Goal: Task Accomplishment & Management: Complete application form

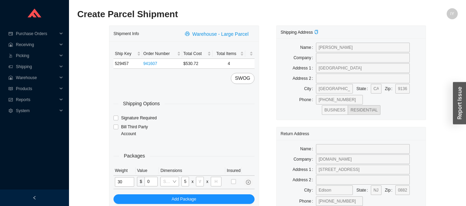
scroll to position [0, 2]
type input "55"
type input "32"
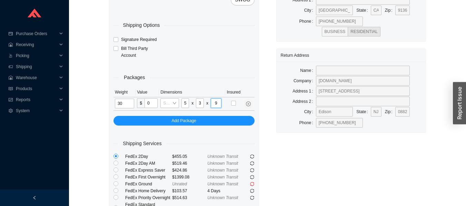
scroll to position [0, 0]
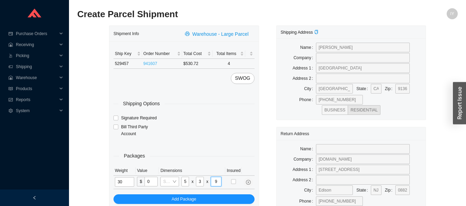
type input "9"
click at [148, 62] on link "941607" at bounding box center [150, 63] width 14 height 5
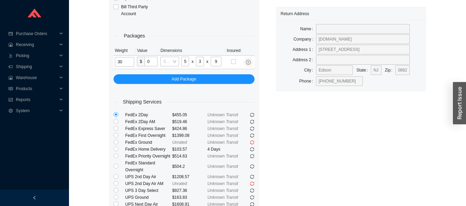
scroll to position [122, 0]
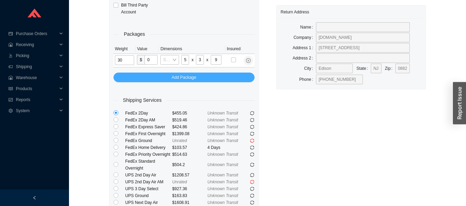
click at [131, 73] on button "Add Package" at bounding box center [183, 78] width 141 height 10
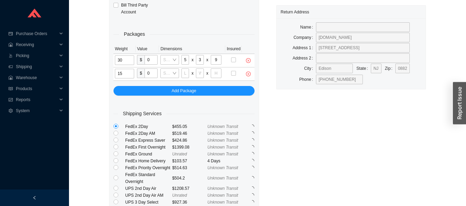
type input "15"
click at [185, 59] on input "55" at bounding box center [185, 60] width 8 height 10
click at [200, 60] on input "32" at bounding box center [200, 60] width 8 height 10
click at [218, 74] on input "tel" at bounding box center [216, 74] width 11 height 10
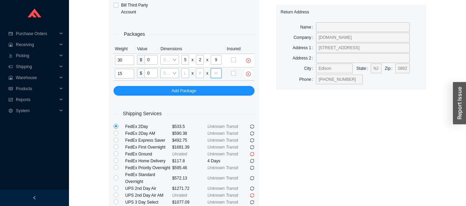
scroll to position [0, 0]
type input "9"
click at [200, 73] on input "tel" at bounding box center [200, 74] width 8 height 10
type input "15"
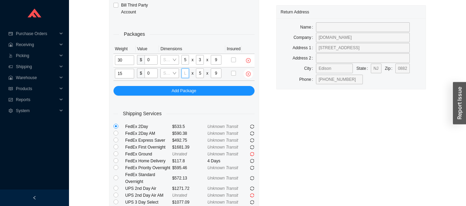
click at [185, 73] on input "tel" at bounding box center [185, 74] width 8 height 10
type input "55"
click at [200, 60] on input "32" at bounding box center [200, 60] width 8 height 10
type input "3"
type input "1"
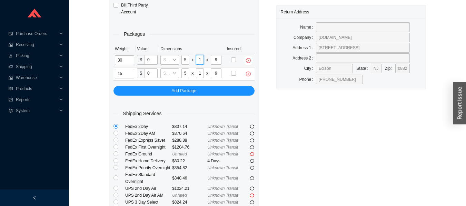
scroll to position [0, 0]
type input "32"
click at [247, 73] on icon "close-circle" at bounding box center [248, 74] width 5 height 5
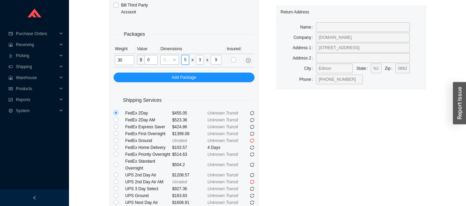
click at [185, 60] on input "55" at bounding box center [185, 60] width 8 height 10
type input "5"
type input "8"
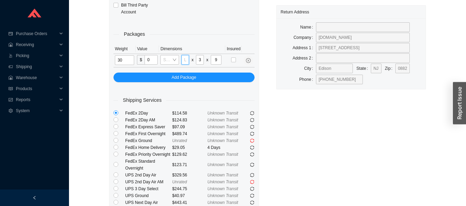
type input "9"
type input "5"
type input "4"
type input "2"
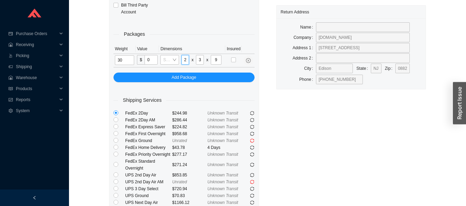
scroll to position [0, 0]
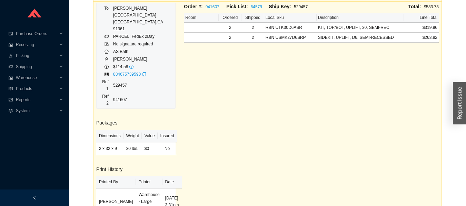
scroll to position [90, 0]
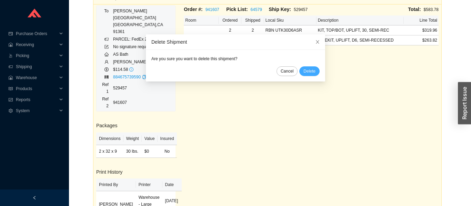
click at [306, 70] on span "Delete" at bounding box center [309, 71] width 12 height 7
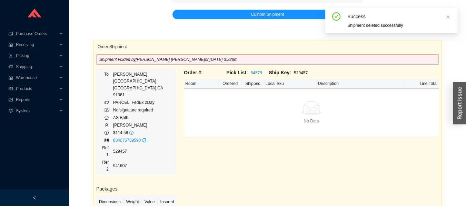
scroll to position [0, 0]
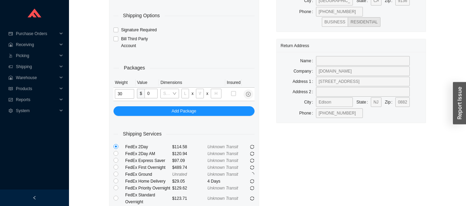
scroll to position [88, 0]
type input "30"
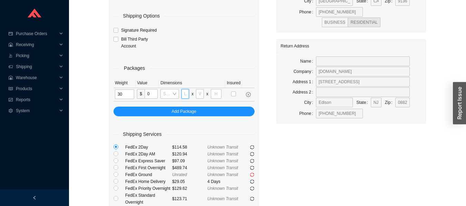
click at [185, 91] on input "tel" at bounding box center [185, 94] width 8 height 10
type input "47"
click at [200, 94] on input "tel" at bounding box center [200, 94] width 8 height 10
type input "32"
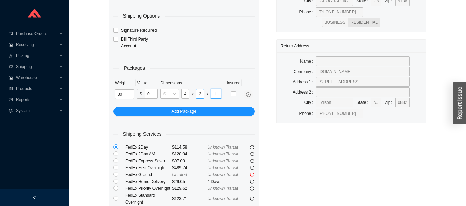
scroll to position [0, 0]
type input "9"
click at [185, 91] on input "47" at bounding box center [185, 94] width 8 height 10
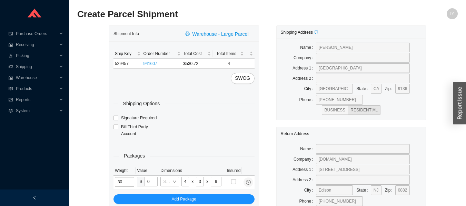
click at [150, 62] on link "941607" at bounding box center [150, 63] width 14 height 5
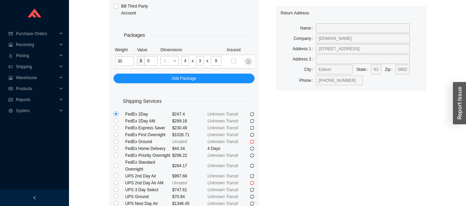
scroll to position [127, 0]
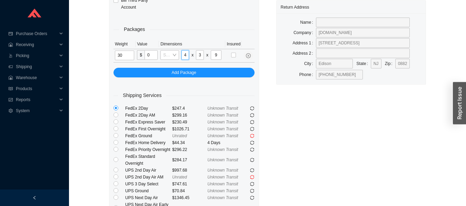
click at [185, 56] on input "48" at bounding box center [185, 55] width 8 height 10
type input "4"
type input "5"
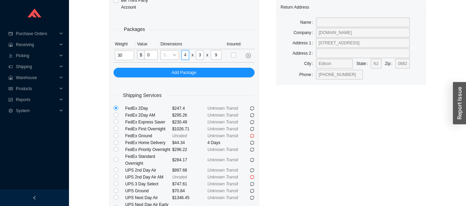
click at [185, 52] on input "48" at bounding box center [185, 55] width 8 height 10
type input "4"
type input "55"
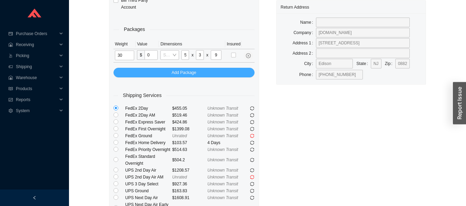
click at [210, 77] on button "Add Package" at bounding box center [183, 73] width 141 height 10
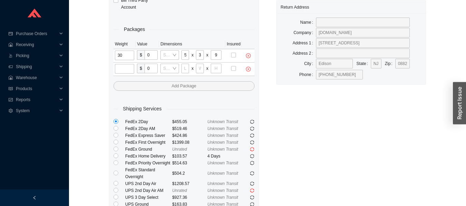
scroll to position [0, 0]
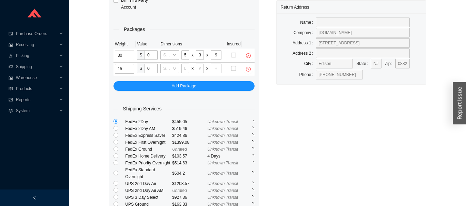
type input "15"
click at [130, 53] on input "30" at bounding box center [124, 56] width 19 height 10
type input "3"
type input "15"
click at [248, 56] on icon "close-circle" at bounding box center [248, 56] width 2 height 2
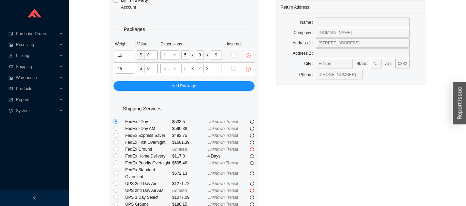
type input "15"
type input "0"
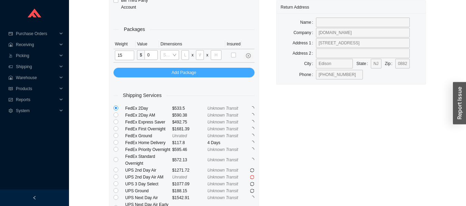
click at [223, 68] on button "Add Package" at bounding box center [183, 73] width 141 height 10
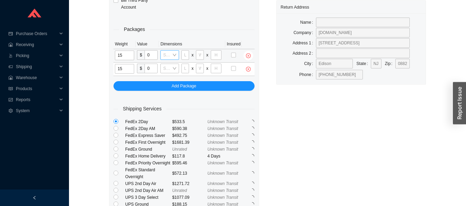
type input "15"
click at [172, 53] on input "search" at bounding box center [167, 55] width 9 height 9
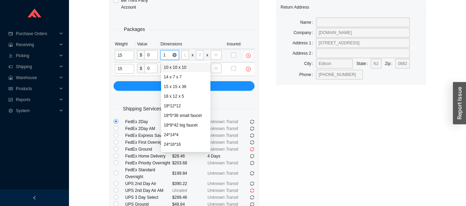
type input "18"
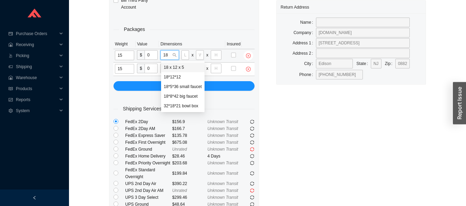
click at [183, 95] on div "18*8*42 big faucet" at bounding box center [183, 96] width 38 height 6
type input "18"
type input "8"
type input "42"
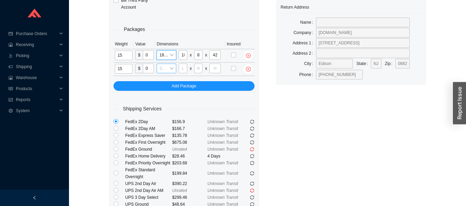
click at [169, 67] on input "search" at bounding box center [164, 68] width 10 height 9
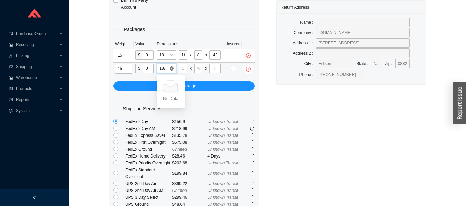
type input "18"
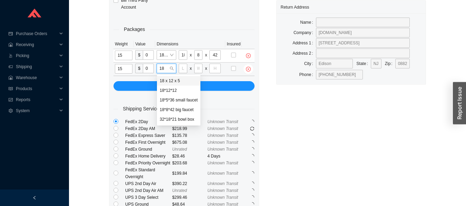
click at [173, 112] on div "18*8*42 big faucet" at bounding box center [179, 110] width 38 height 6
type input "18"
type input "8"
type input "42"
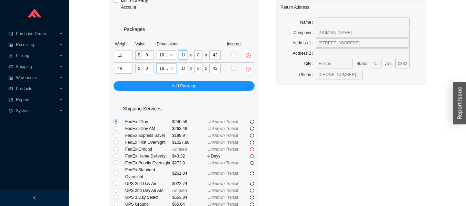
click at [182, 55] on input "18" at bounding box center [183, 55] width 9 height 10
type input "1"
type input "51"
type input "14"
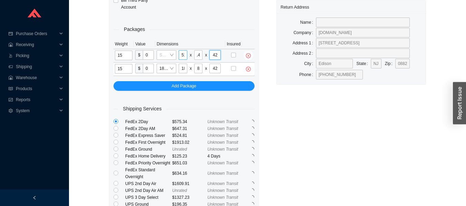
scroll to position [0, 0]
type input "7"
click at [183, 55] on input "51" at bounding box center [183, 55] width 9 height 10
click at [199, 57] on input "14" at bounding box center [198, 55] width 9 height 10
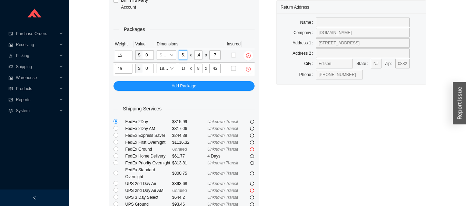
click at [182, 52] on input "51" at bounding box center [183, 55] width 9 height 10
type input "5"
type input "51"
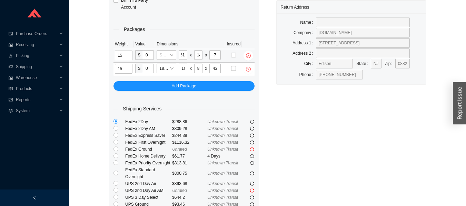
click at [39, 193] on div at bounding box center [34, 198] width 69 height 17
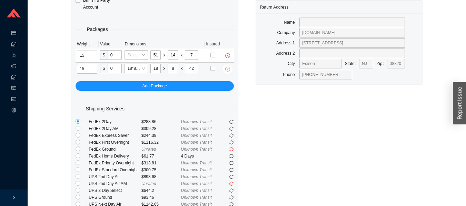
click at [227, 69] on icon "close-circle" at bounding box center [227, 69] width 2 height 2
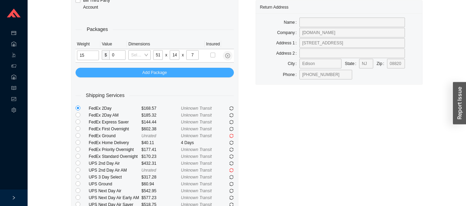
click at [101, 72] on button "Add Package" at bounding box center [154, 73] width 158 height 10
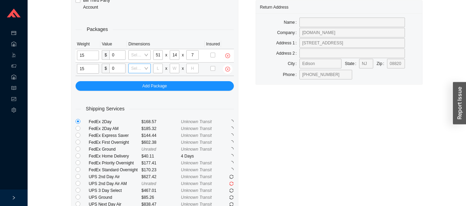
type input "15"
click at [138, 67] on input "search" at bounding box center [137, 68] width 12 height 9
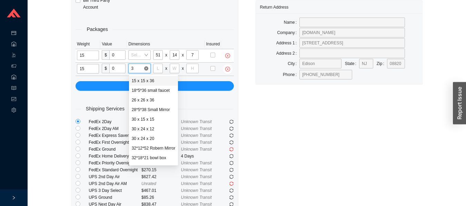
type input "36"
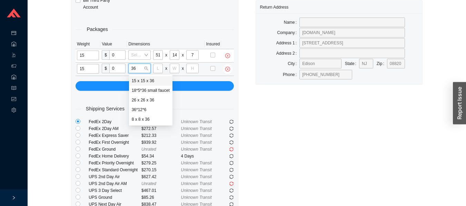
click at [147, 118] on div "8 x 8 x 36" at bounding box center [151, 120] width 38 height 6
type input "8"
type input "36"
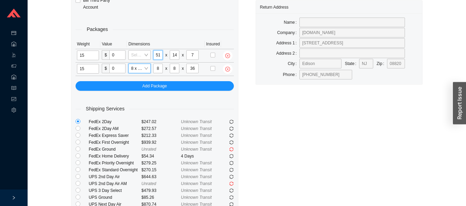
click at [159, 54] on input "51" at bounding box center [158, 55] width 10 height 10
type input "5"
click at [311, 148] on div "Shipping Address Name [PERSON_NAME] Company Address [STREET_ADDRESS][US_STATE] …" at bounding box center [339, 63] width 184 height 328
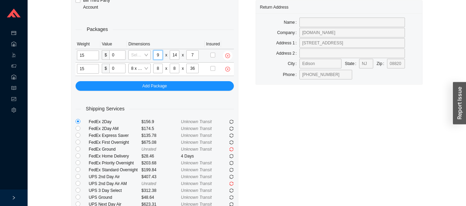
click at [156, 53] on input "9" at bounding box center [158, 55] width 10 height 10
click at [158, 52] on input "49" at bounding box center [158, 55] width 10 height 10
type input "4"
type input "50"
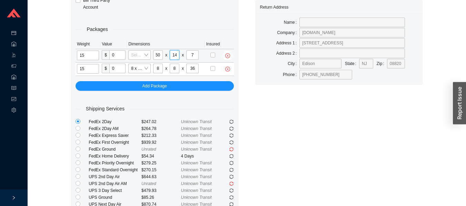
click at [175, 55] on input "14" at bounding box center [175, 55] width 10 height 10
type input "13"
